Goal: Find contact information: Find contact information

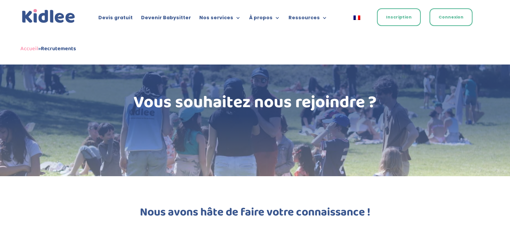
click at [394, 16] on link "Inscription" at bounding box center [399, 17] width 44 height 18
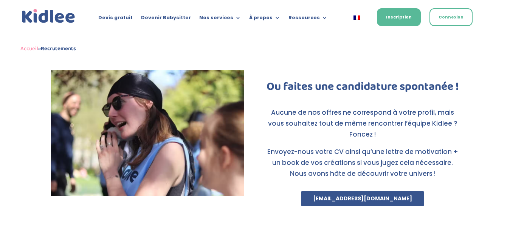
scroll to position [464, 0]
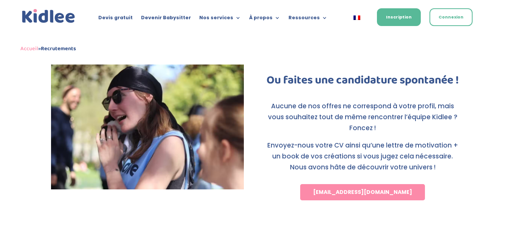
click at [391, 201] on link "recrutement@kidlee.fr" at bounding box center [362, 192] width 125 height 17
click at [381, 201] on link "recrutement@kidlee.fr" at bounding box center [362, 192] width 125 height 17
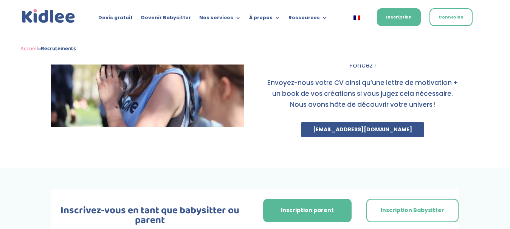
scroll to position [473, 0]
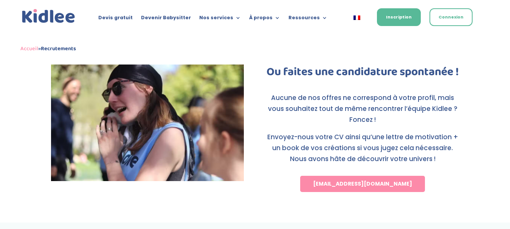
click at [369, 193] on link "recrutement@kidlee.fr" at bounding box center [362, 184] width 125 height 17
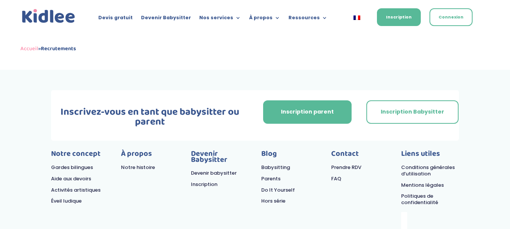
scroll to position [713, 0]
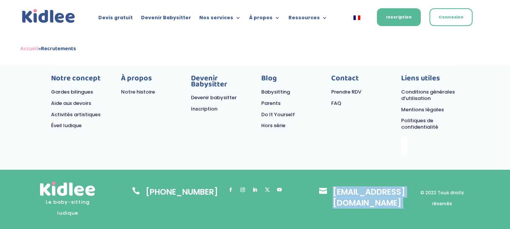
drag, startPoint x: 411, startPoint y: 191, endPoint x: 334, endPoint y: 195, distance: 76.9
click at [334, 195] on div "Le baby-sitting ludique  01.84.80.18.80 Suivre Suivre Suivre Suivre Suivre  c…" at bounding box center [255, 199] width 434 height 59
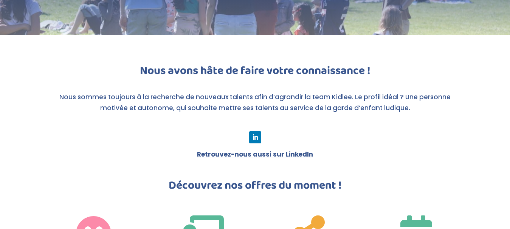
scroll to position [0, 0]
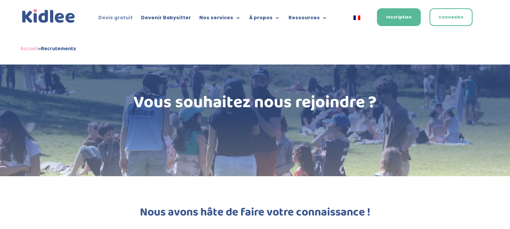
click at [122, 19] on link "Devis gratuit" at bounding box center [115, 19] width 34 height 8
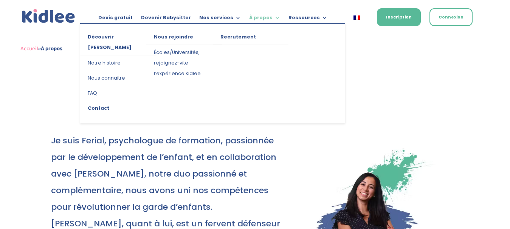
click at [272, 19] on link "À propos" at bounding box center [264, 19] width 31 height 8
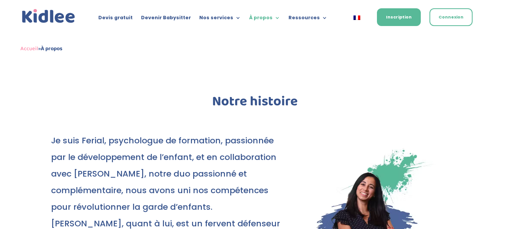
click at [0, 0] on link "Notre histoire" at bounding box center [0, 0] width 0 height 0
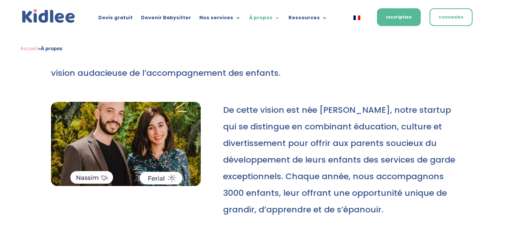
scroll to position [402, 0]
